Goal: Information Seeking & Learning: Learn about a topic

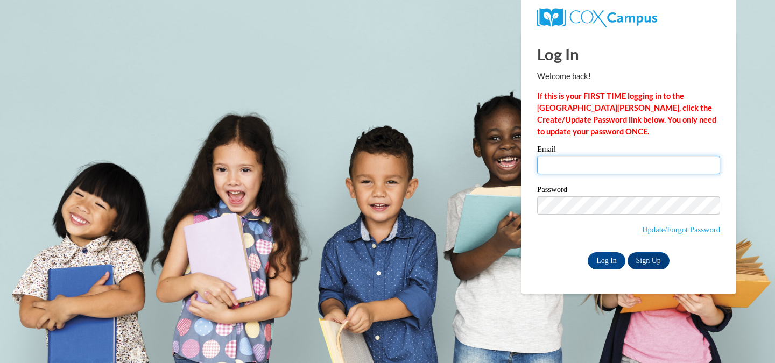
click at [583, 165] on input "Email" at bounding box center [628, 165] width 183 height 18
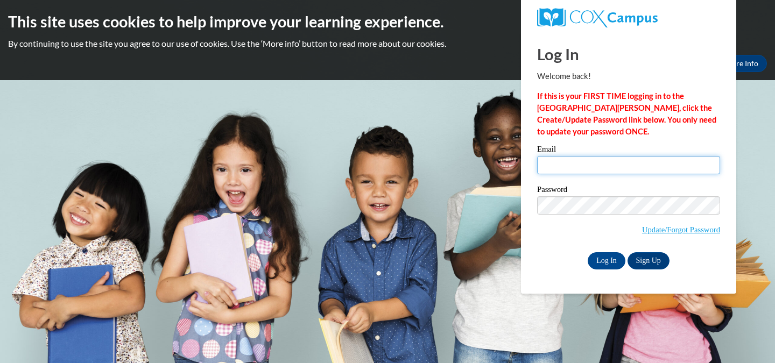
type input "brown.jalisa.c@muscogee.k12.ga.us"
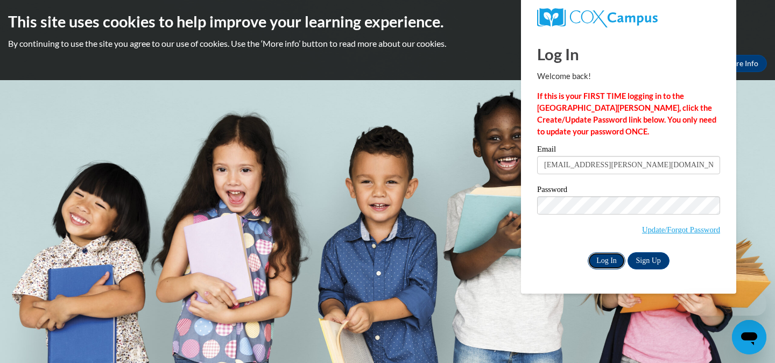
click at [604, 262] on input "Log In" at bounding box center [606, 260] width 38 height 17
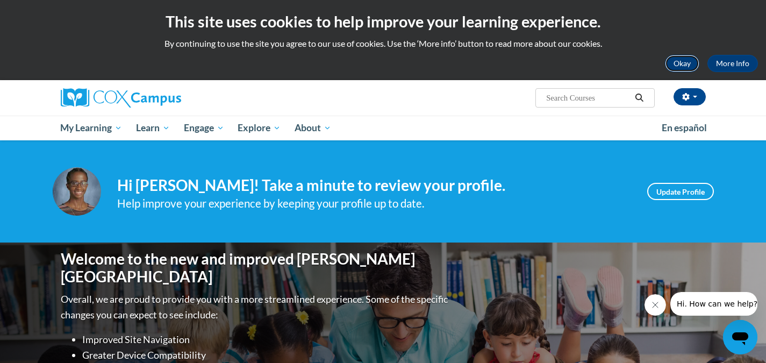
click at [680, 62] on button "Okay" at bounding box center [682, 63] width 34 height 17
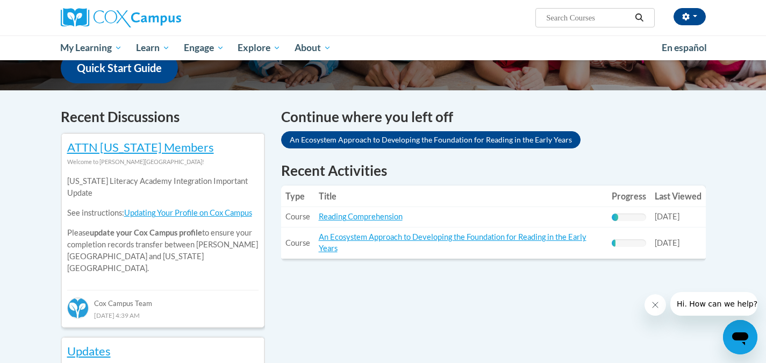
scroll to position [290, 0]
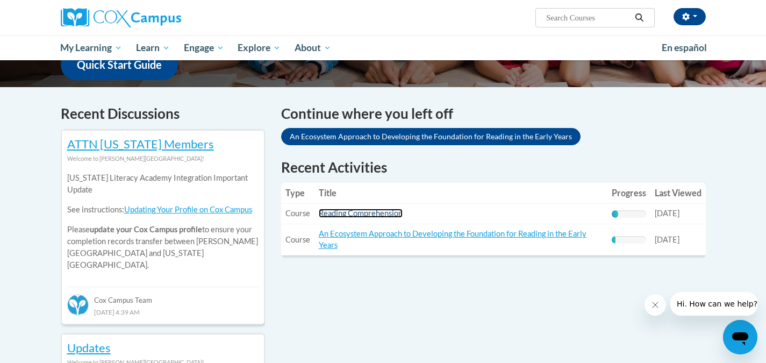
click at [370, 212] on link "Reading Comprehension" at bounding box center [361, 213] width 84 height 9
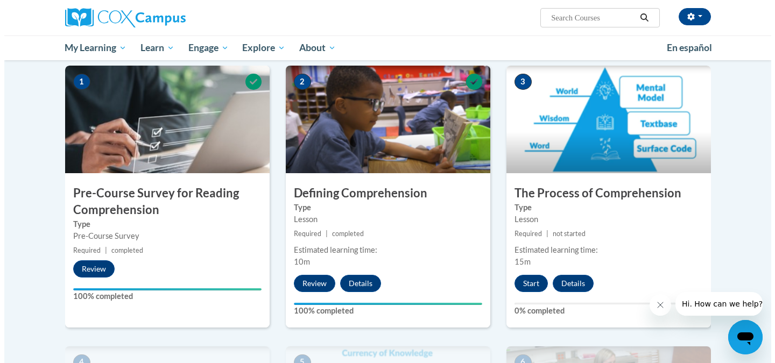
scroll to position [216, 0]
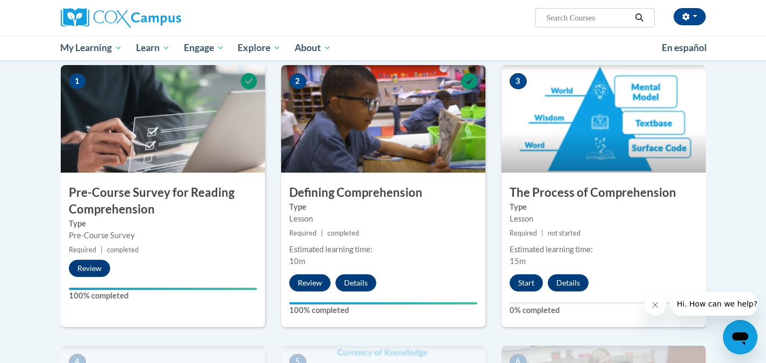
click at [605, 194] on h3 "The Process of Comprehension" at bounding box center [604, 192] width 204 height 17
click at [529, 287] on button "Start" at bounding box center [526, 282] width 33 height 17
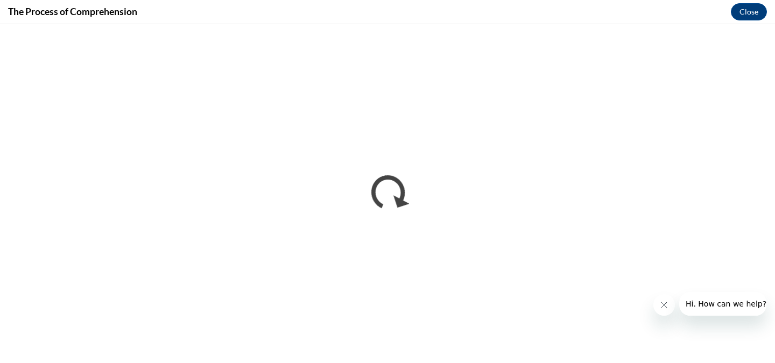
scroll to position [0, 0]
click at [663, 307] on icon "Close message from company" at bounding box center [663, 305] width 9 height 9
